Goal: Task Accomplishment & Management: Use online tool/utility

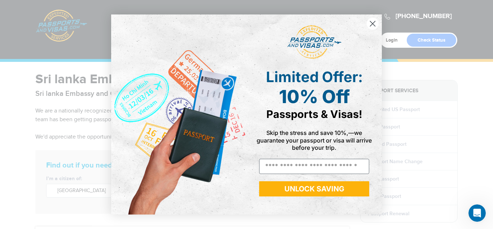
click at [369, 24] on circle "Close dialog" at bounding box center [373, 24] width 12 height 12
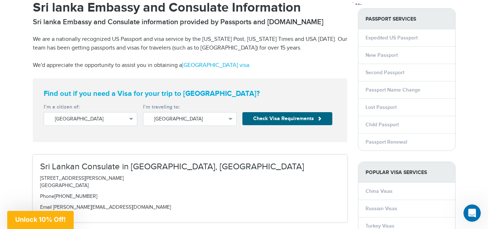
scroll to position [72, 0]
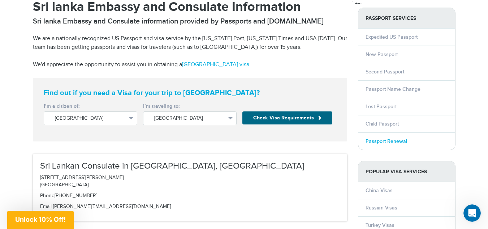
click at [393, 140] on link "Passport Renewal" at bounding box center [386, 141] width 42 height 6
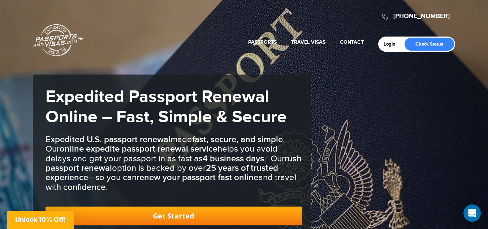
click at [195, 212] on link "Get Started" at bounding box center [173, 215] width 256 height 19
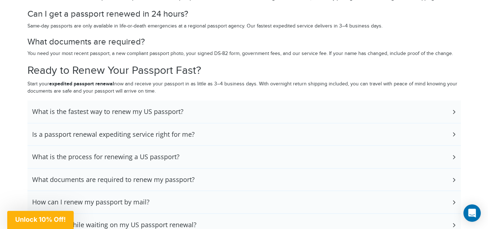
scroll to position [1683, 0]
